Goal: Transaction & Acquisition: Purchase product/service

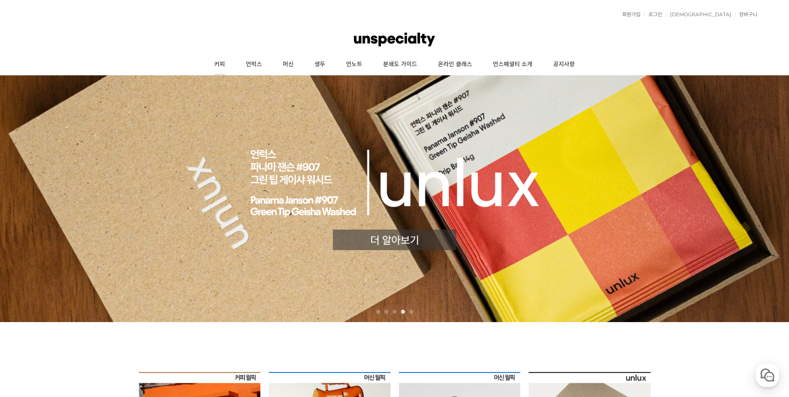
click at [212, 64] on link "커피" at bounding box center [220, 64] width 32 height 21
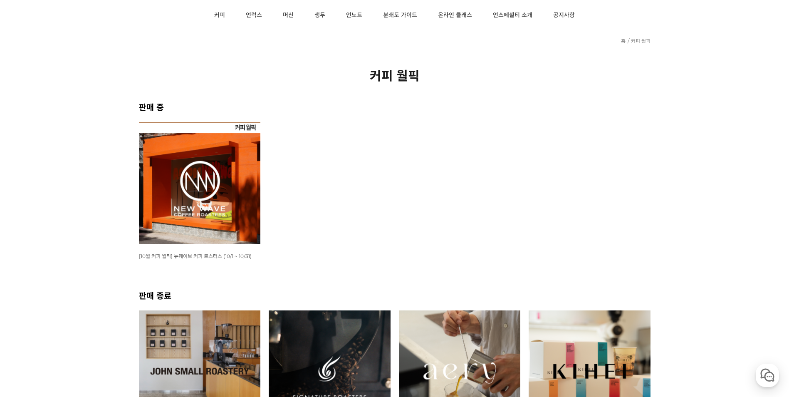
scroll to position [166, 0]
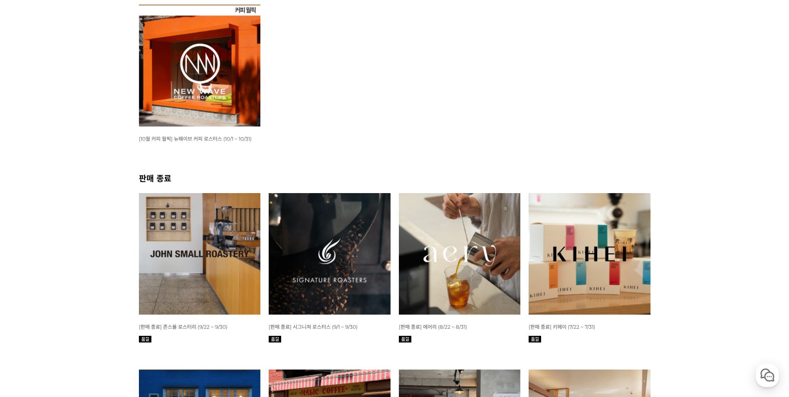
click at [243, 93] on img at bounding box center [200, 66] width 122 height 122
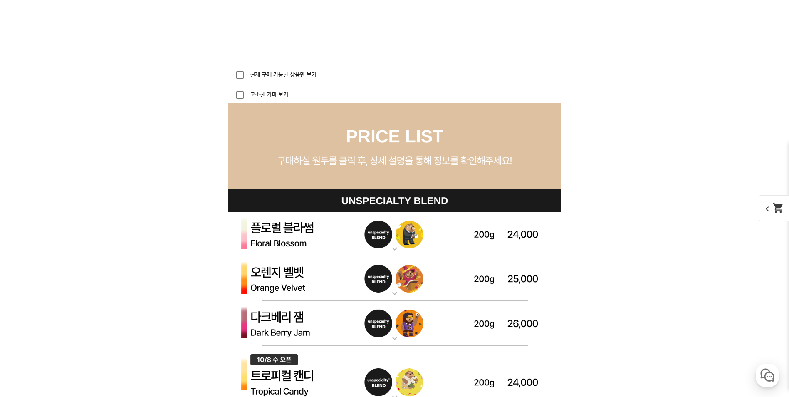
scroll to position [2370, 0]
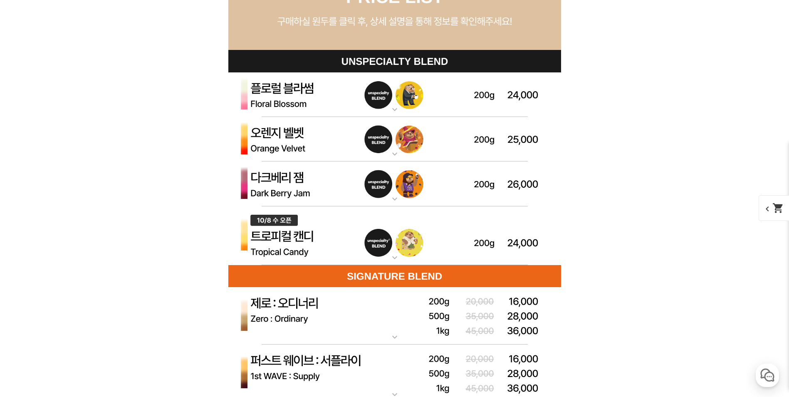
click at [326, 176] on img at bounding box center [394, 183] width 333 height 45
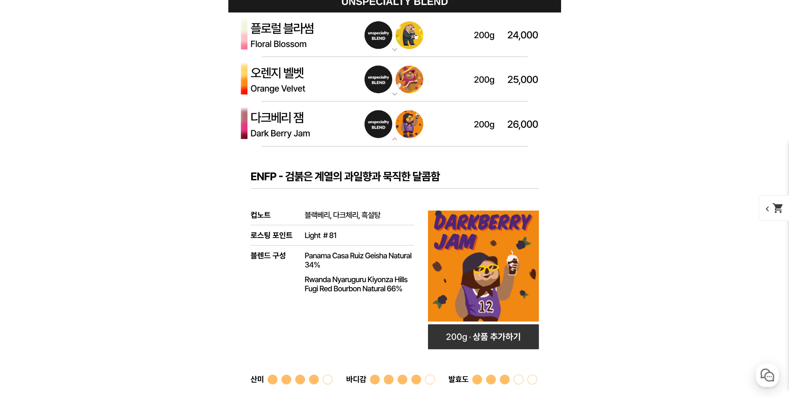
scroll to position [2328, 0]
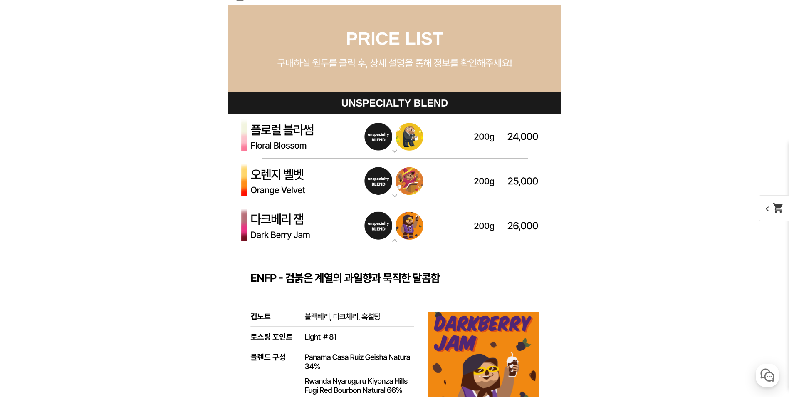
click at [312, 188] on img at bounding box center [394, 180] width 333 height 45
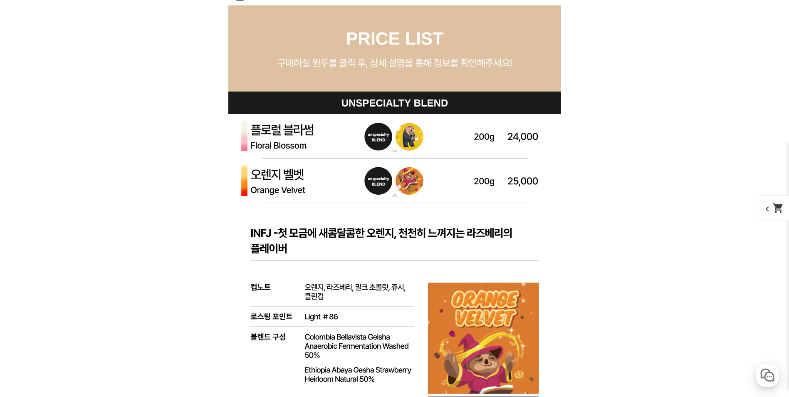
click at [303, 149] on img at bounding box center [394, 136] width 333 height 45
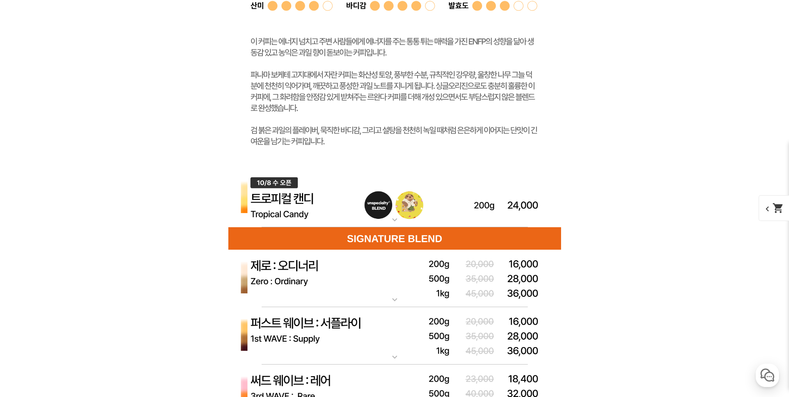
scroll to position [3659, 0]
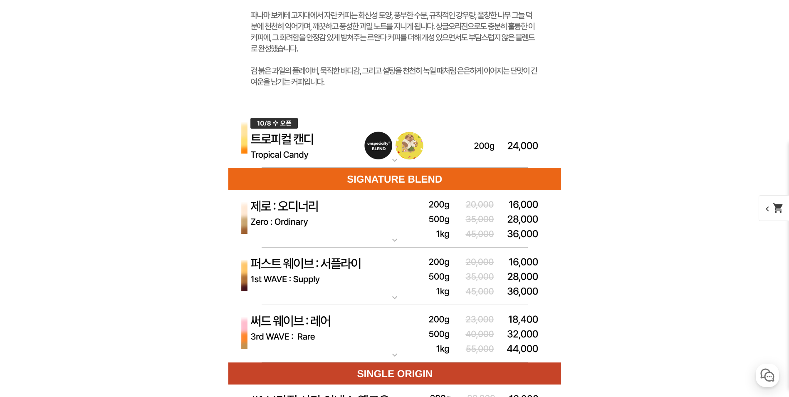
click at [303, 149] on img at bounding box center [394, 138] width 333 height 59
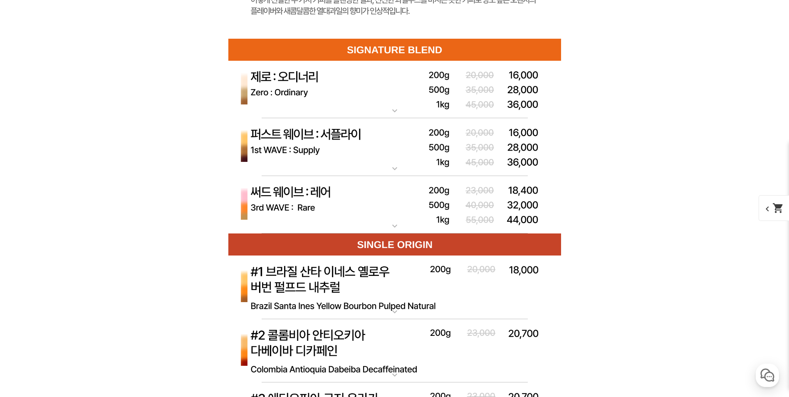
scroll to position [4199, 0]
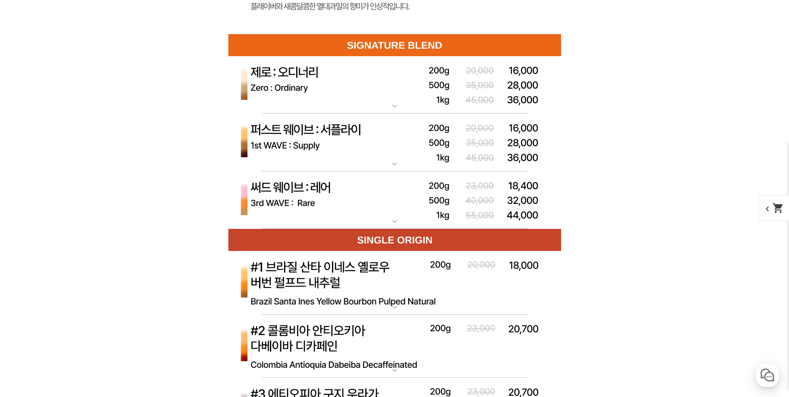
click at [323, 141] on img at bounding box center [394, 143] width 333 height 58
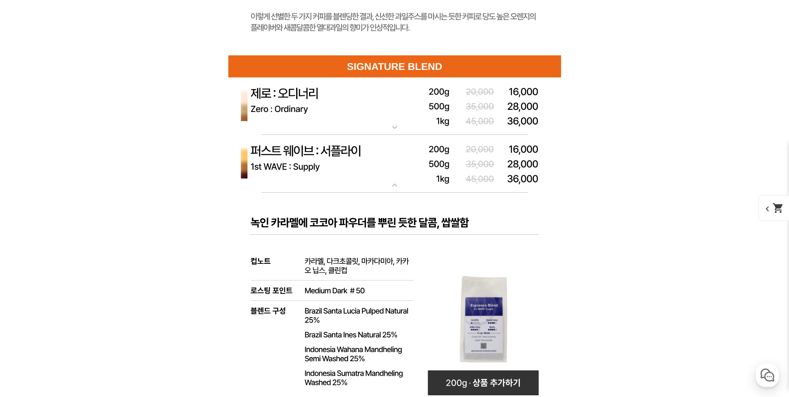
scroll to position [4158, 0]
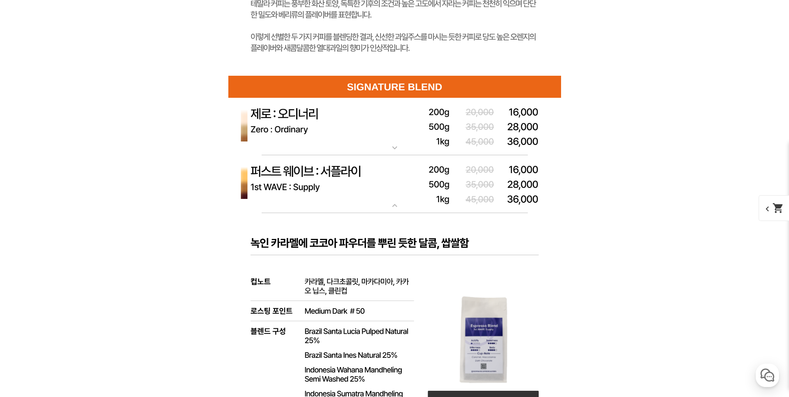
click at [343, 121] on img at bounding box center [394, 127] width 333 height 58
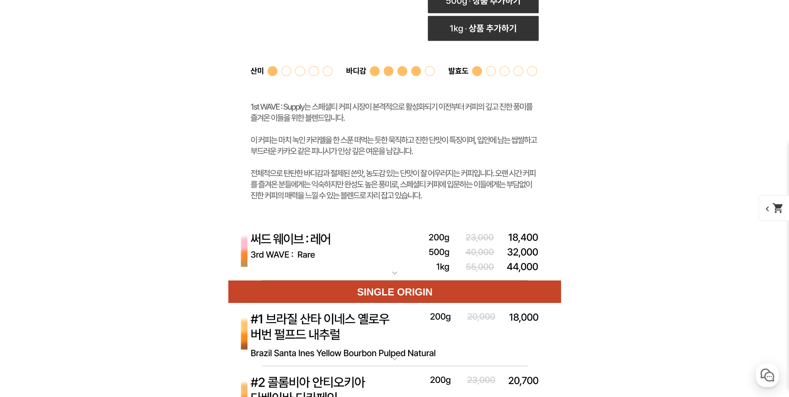
scroll to position [5156, 0]
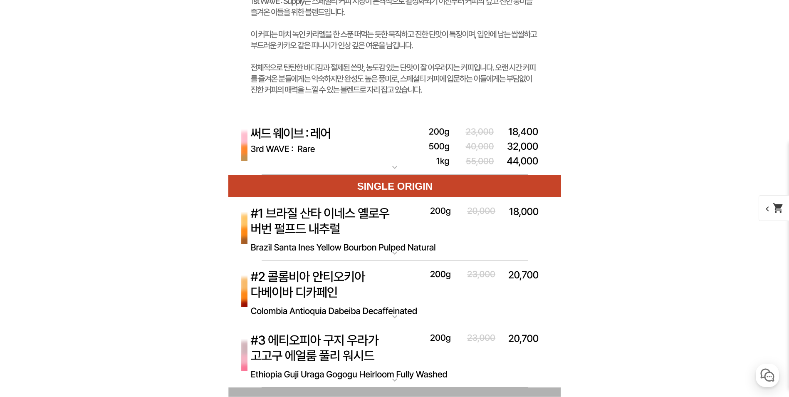
click at [337, 148] on img at bounding box center [394, 146] width 333 height 58
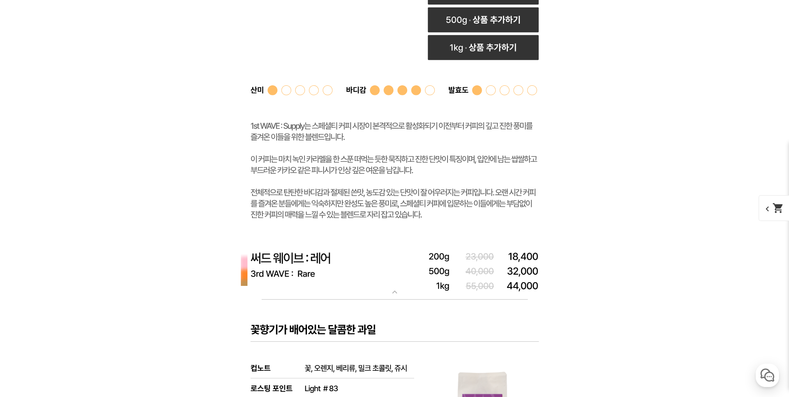
scroll to position [4906, 0]
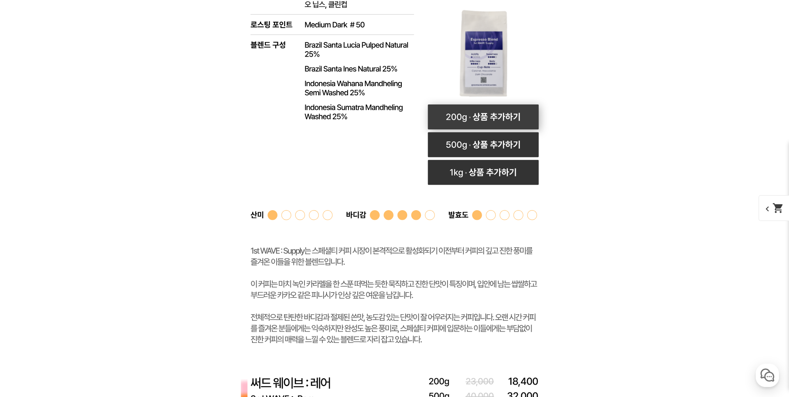
click at [480, 114] on rect at bounding box center [482, 116] width 111 height 25
select select "퍼스트 웨이브 : 서플라이 (하우스 블렌드)"
select select "200g"
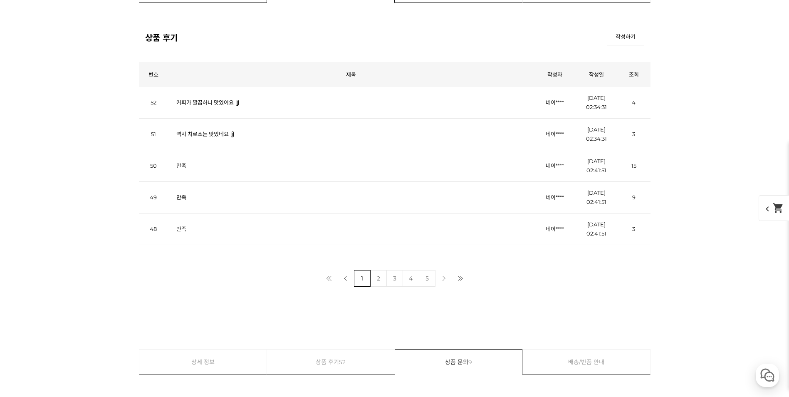
scroll to position [6985, 0]
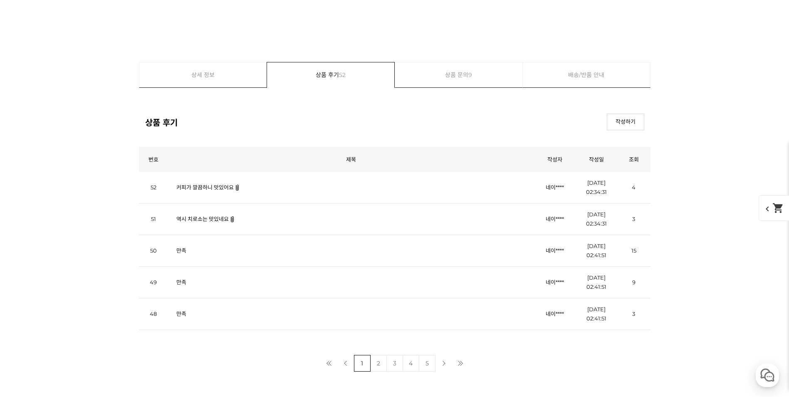
scroll to position [7151, 0]
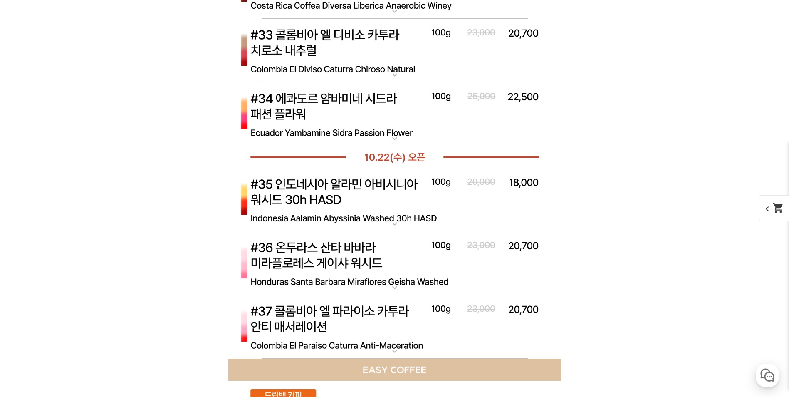
scroll to position [7650, 0]
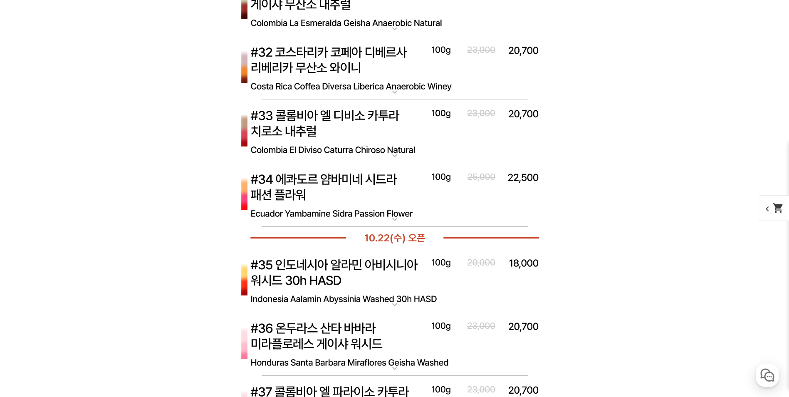
select select "[10.8 오픈] #29 파나마 아시엔다 라 에스메랄다 엘 벨로 파카마라 내추럴"
select select "100g"
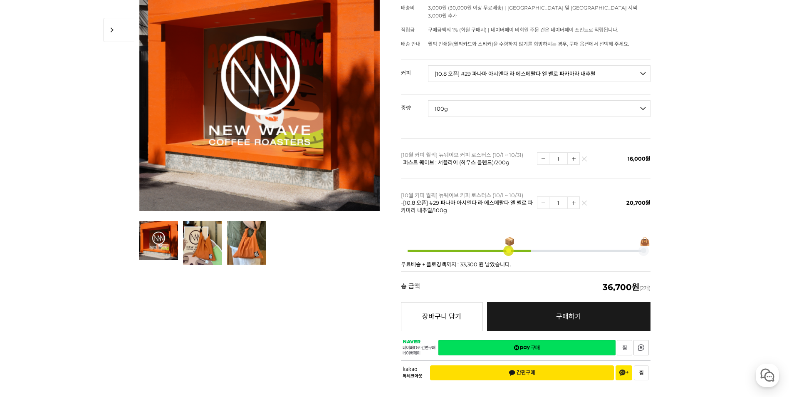
scroll to position [208, 0]
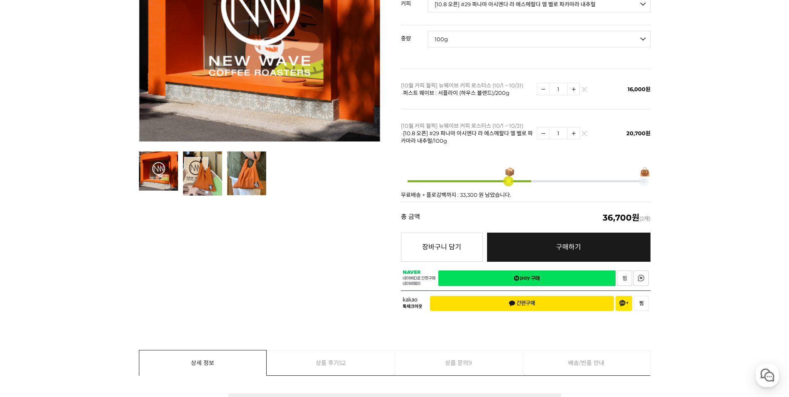
click at [551, 270] on link "네이버페이 구매하기" at bounding box center [526, 277] width 177 height 15
